Goal: Task Accomplishment & Management: Complete application form

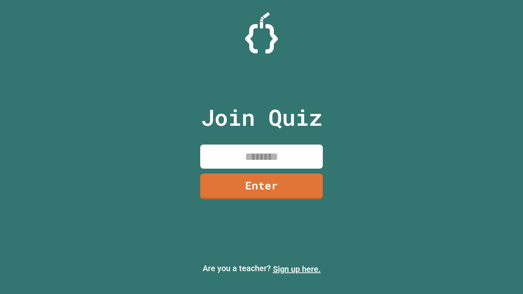
click at [297, 269] on link "Sign up here." at bounding box center [297, 270] width 48 height 10
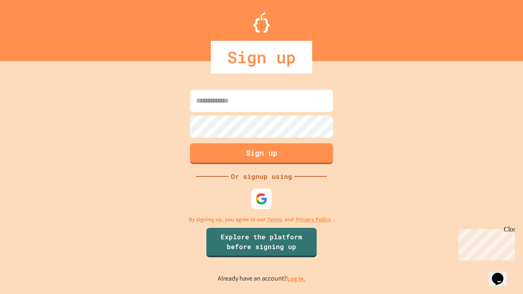
click at [297, 279] on link "Log in." at bounding box center [296, 279] width 19 height 9
